Goal: Task Accomplishment & Management: Manage account settings

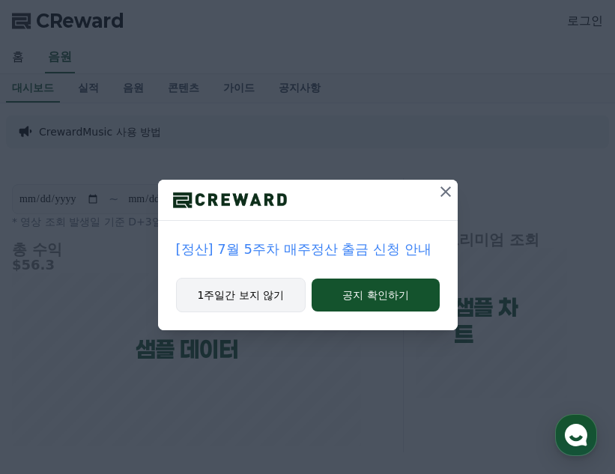
click at [257, 294] on button "1주일간 보지 않기" at bounding box center [241, 295] width 130 height 34
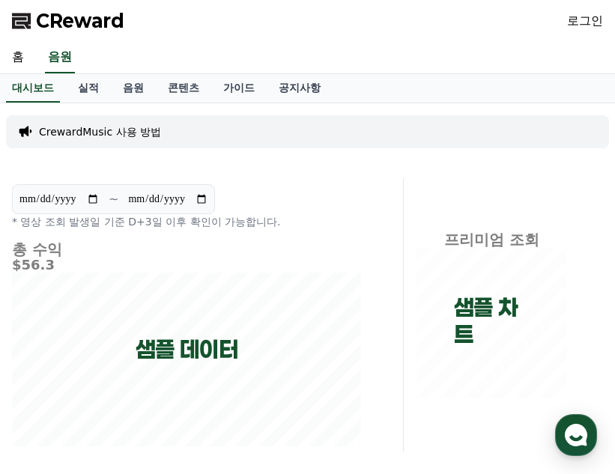
click at [580, 22] on link "로그인" at bounding box center [585, 21] width 36 height 18
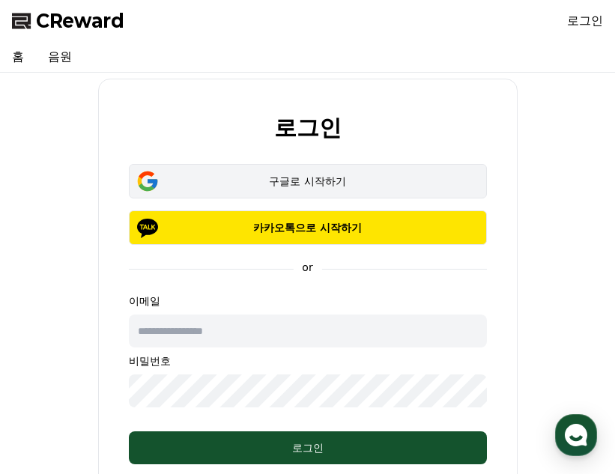
click at [324, 188] on div "구글로 시작하기" at bounding box center [308, 181] width 315 height 15
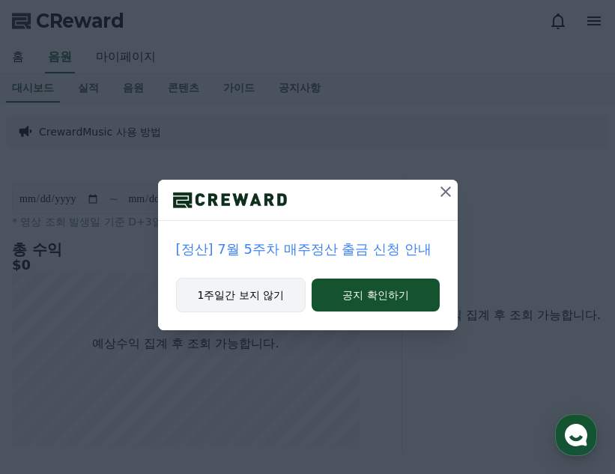
click at [266, 298] on button "1주일간 보지 않기" at bounding box center [241, 295] width 130 height 34
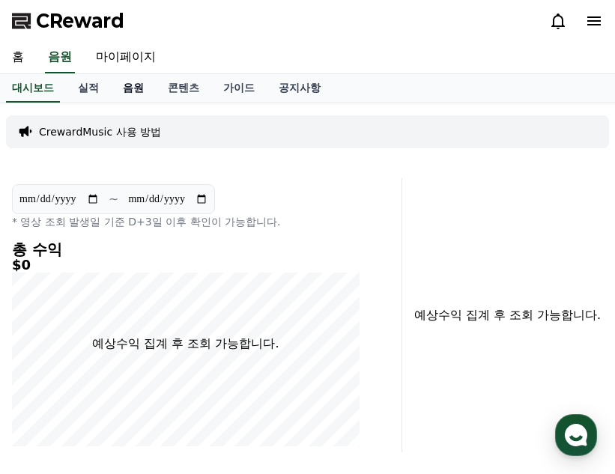
click at [126, 89] on link "음원" at bounding box center [133, 88] width 45 height 28
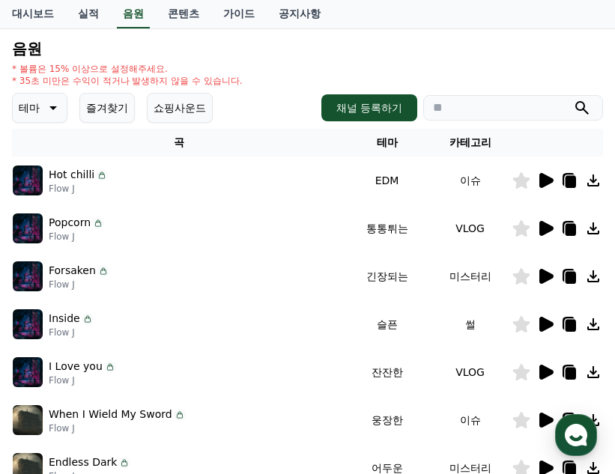
scroll to position [225, 0]
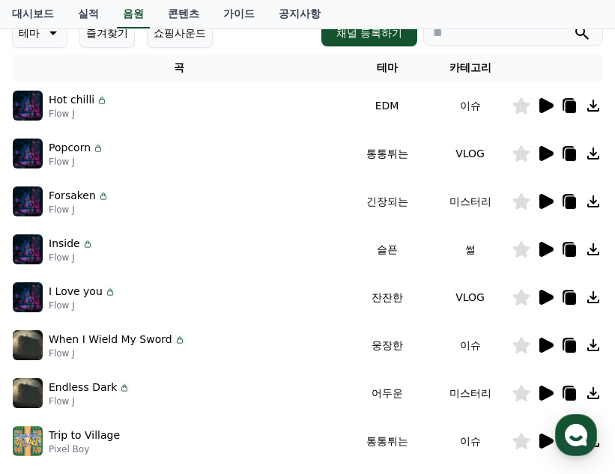
click at [545, 102] on icon at bounding box center [546, 105] width 14 height 15
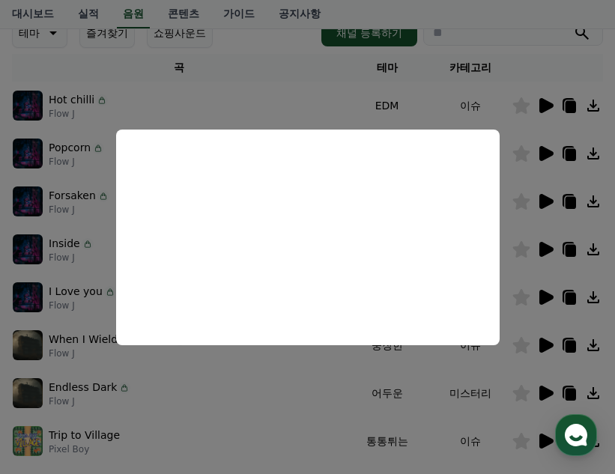
click at [322, 82] on button "close modal" at bounding box center [307, 237] width 615 height 474
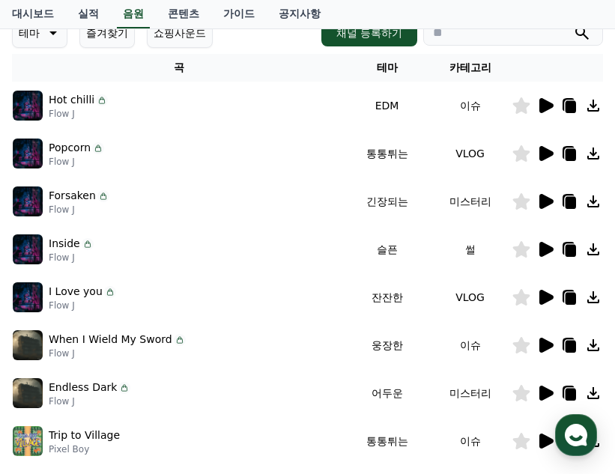
click at [552, 148] on icon at bounding box center [545, 154] width 18 height 18
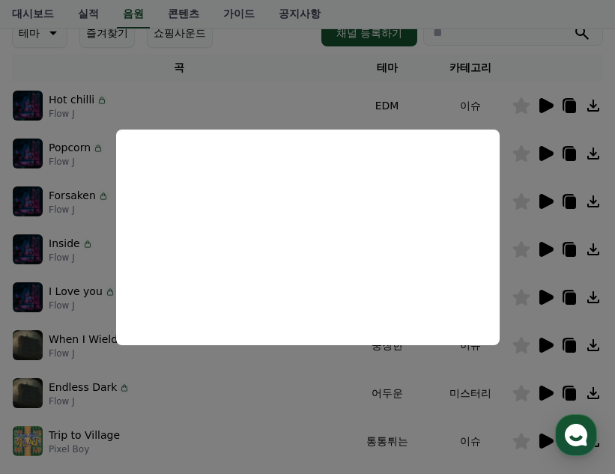
click at [312, 73] on button "close modal" at bounding box center [307, 237] width 615 height 474
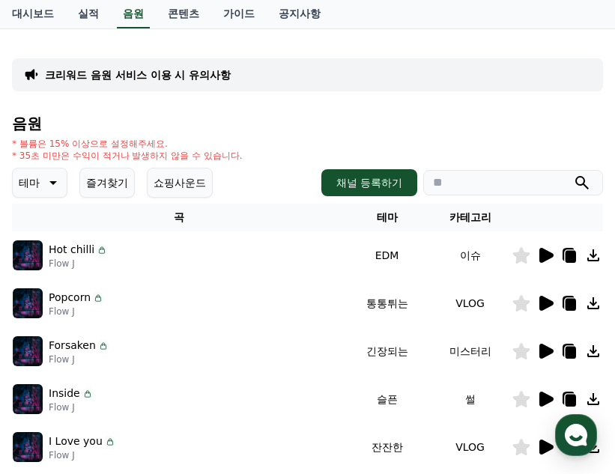
scroll to position [150, 0]
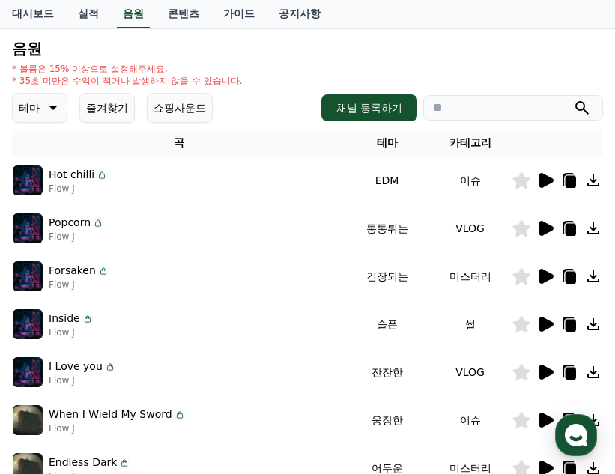
click at [572, 232] on icon at bounding box center [571, 230] width 10 height 12
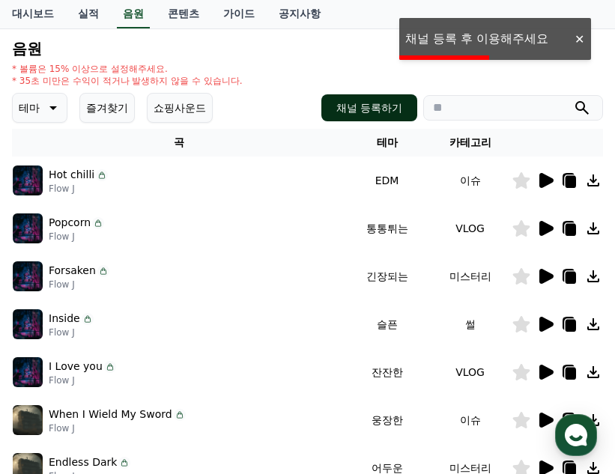
click at [372, 107] on button "채널 등록하기" at bounding box center [369, 107] width 96 height 27
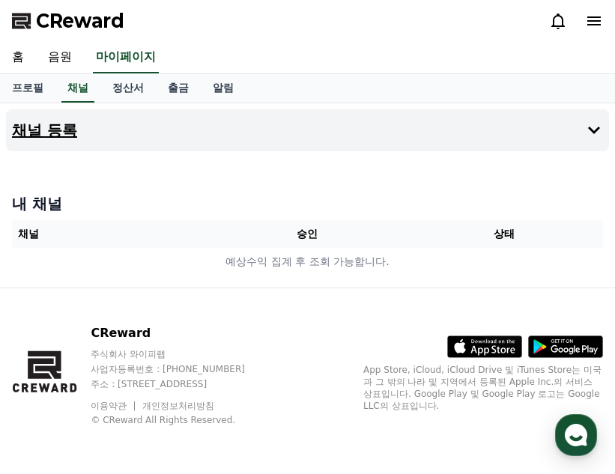
click at [590, 126] on icon at bounding box center [594, 130] width 18 height 18
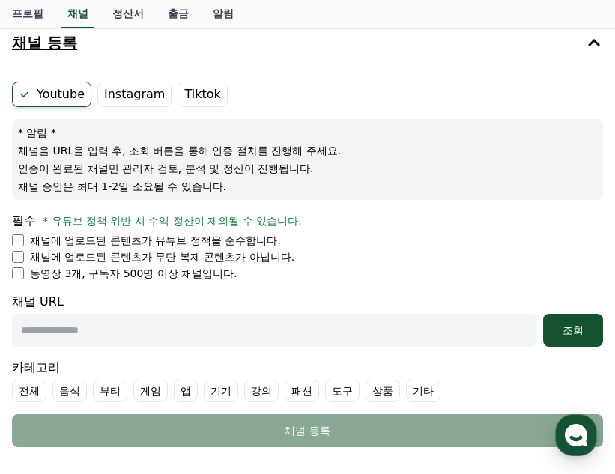
scroll to position [75, 0]
